Goal: Information Seeking & Learning: Learn about a topic

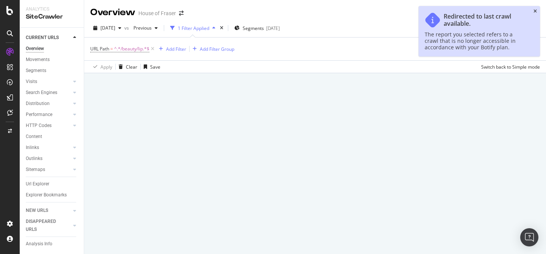
click at [535, 11] on icon "close toast" at bounding box center [535, 11] width 3 height 5
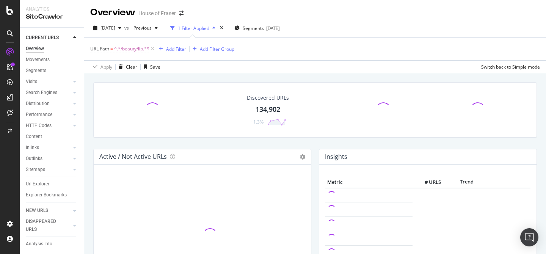
click at [13, 57] on div at bounding box center [10, 52] width 12 height 12
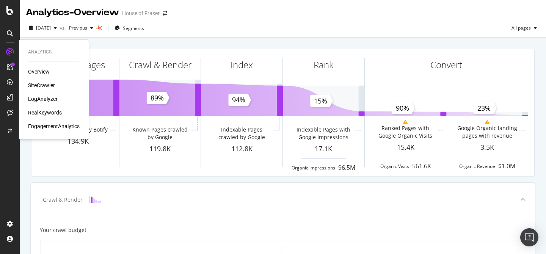
click at [41, 87] on div "SiteCrawler" at bounding box center [41, 86] width 27 height 8
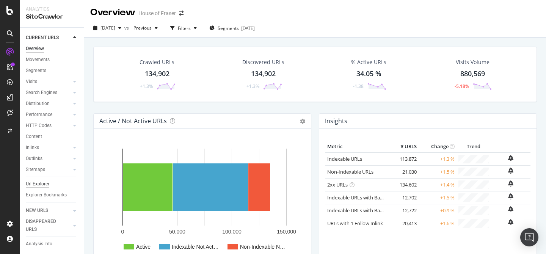
click at [38, 187] on div "Url Explorer" at bounding box center [38, 184] width 24 height 8
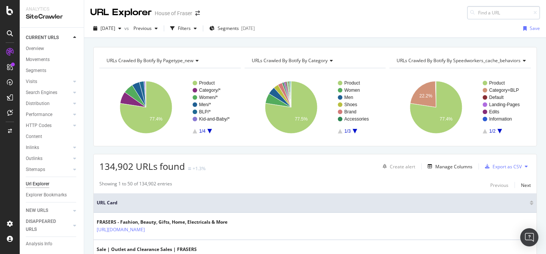
click at [491, 13] on input at bounding box center [503, 12] width 73 height 13
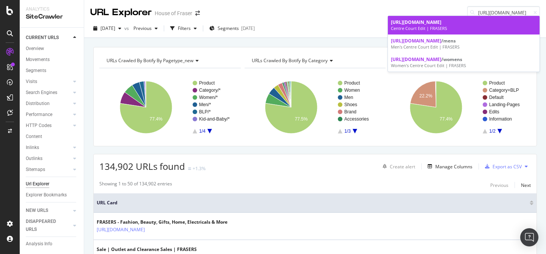
type input "[URL][DOMAIN_NAME]"
click at [475, 30] on div "Centre Court Edit | FRASERS" at bounding box center [464, 28] width 146 height 6
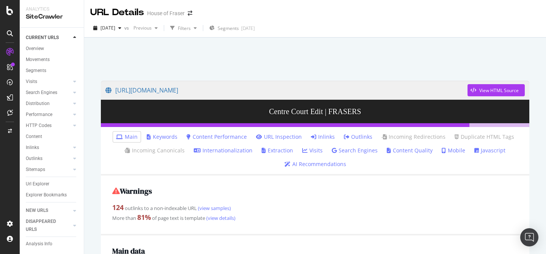
click at [325, 137] on link "Inlinks" at bounding box center [323, 137] width 24 height 8
